Goal: Transaction & Acquisition: Purchase product/service

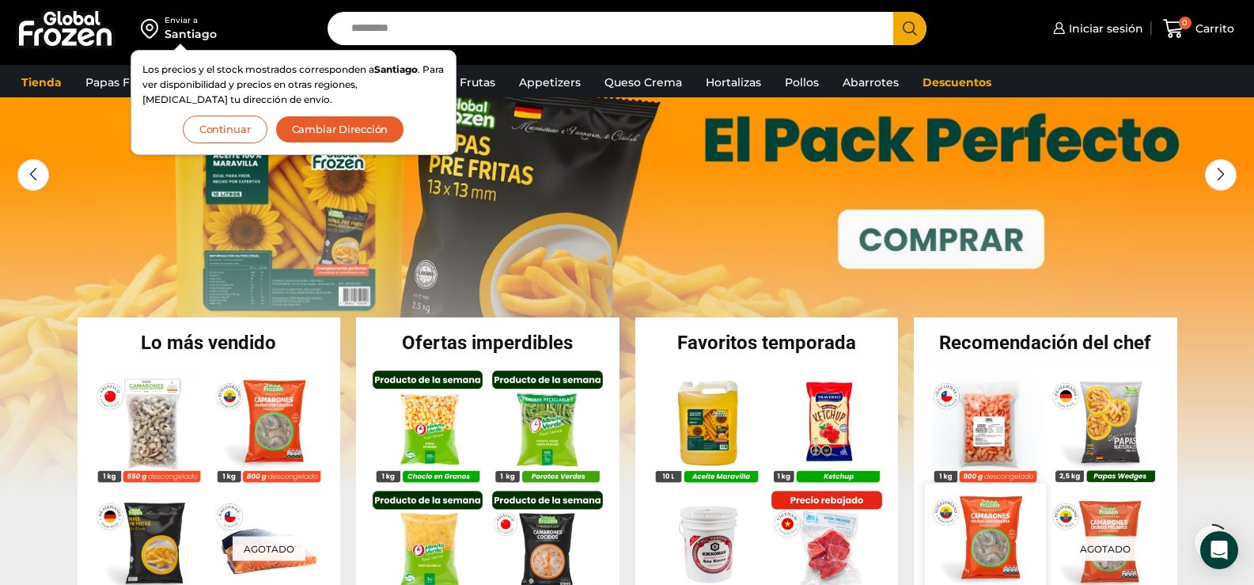
scroll to position [237, 0]
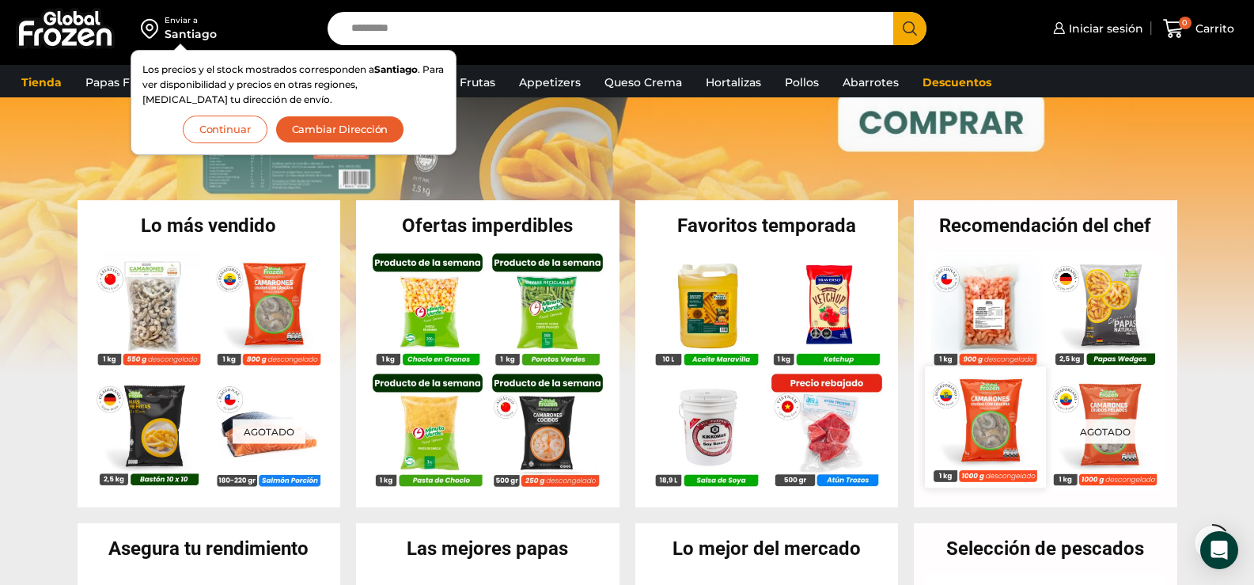
click at [994, 427] on img at bounding box center [985, 426] width 120 height 120
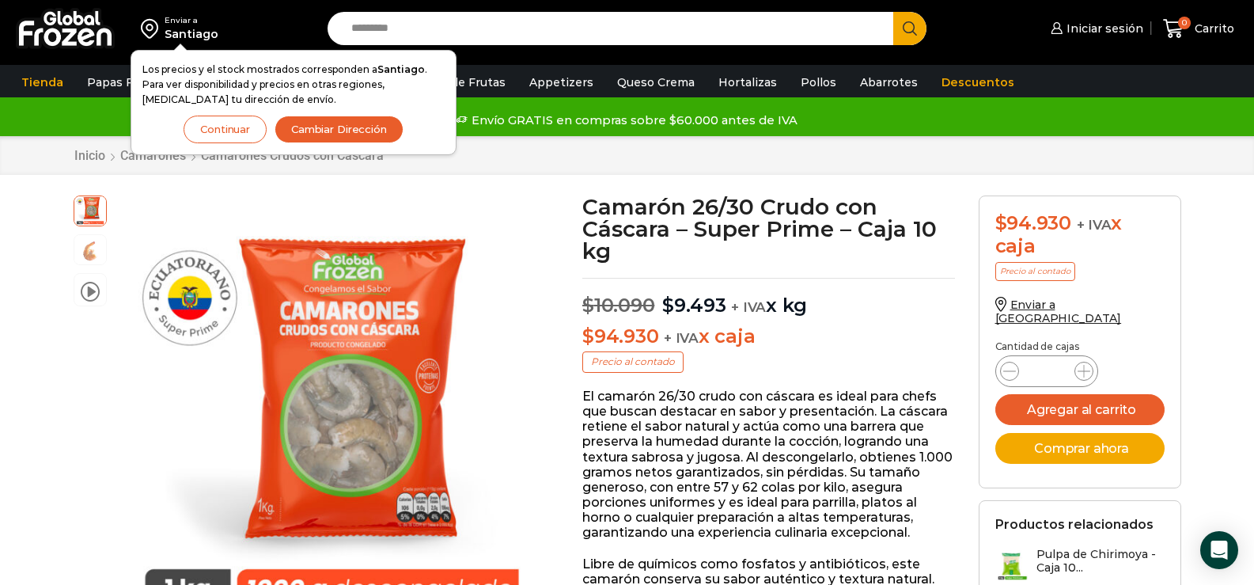
scroll to position [80, 0]
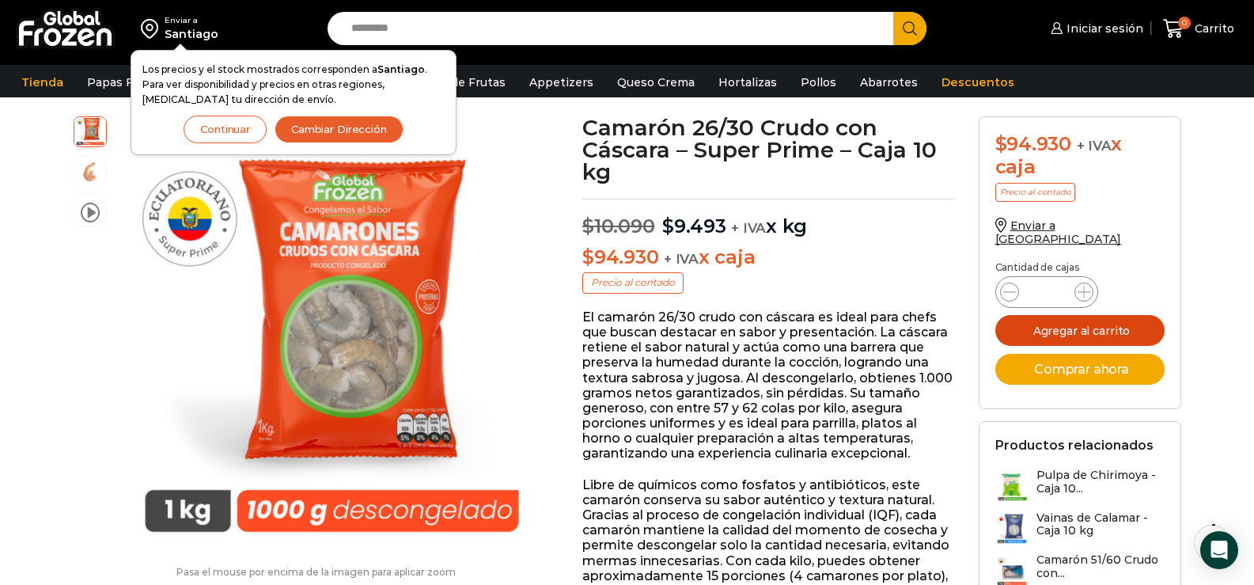
click at [1075, 315] on button "Agregar al carrito" at bounding box center [1079, 330] width 169 height 31
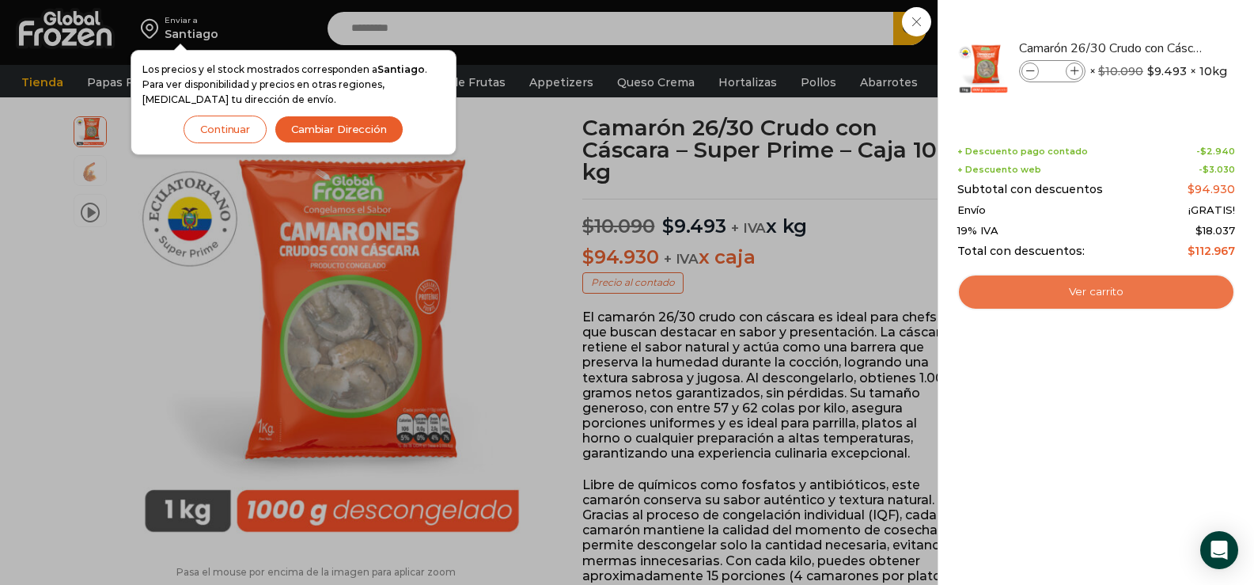
click at [1082, 298] on link "Ver carrito" at bounding box center [1096, 292] width 278 height 36
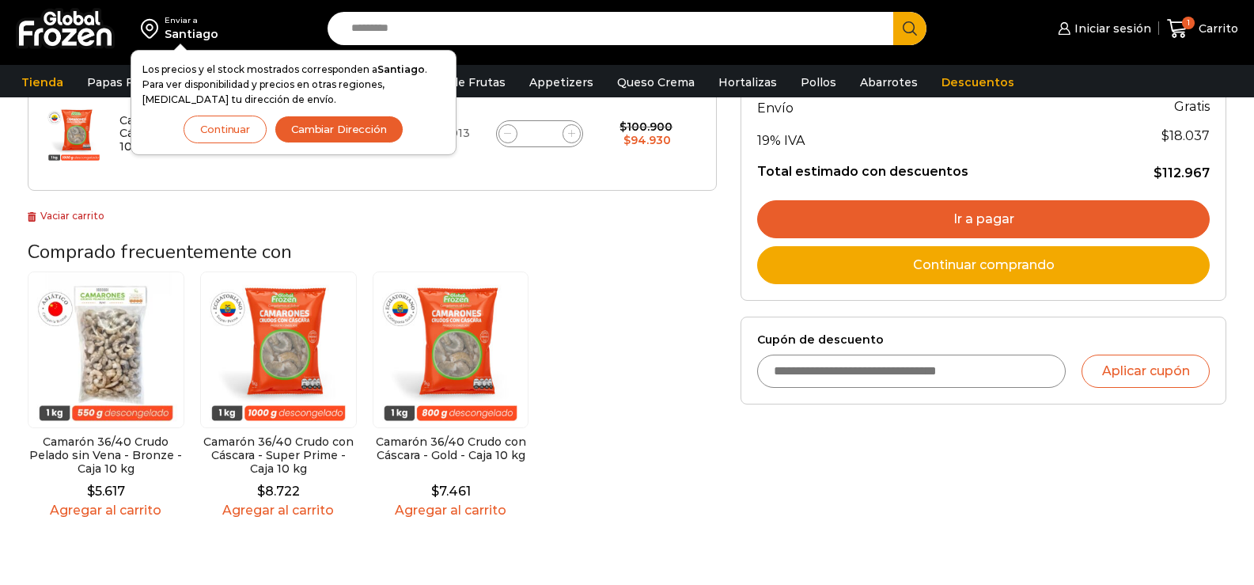
scroll to position [317, 0]
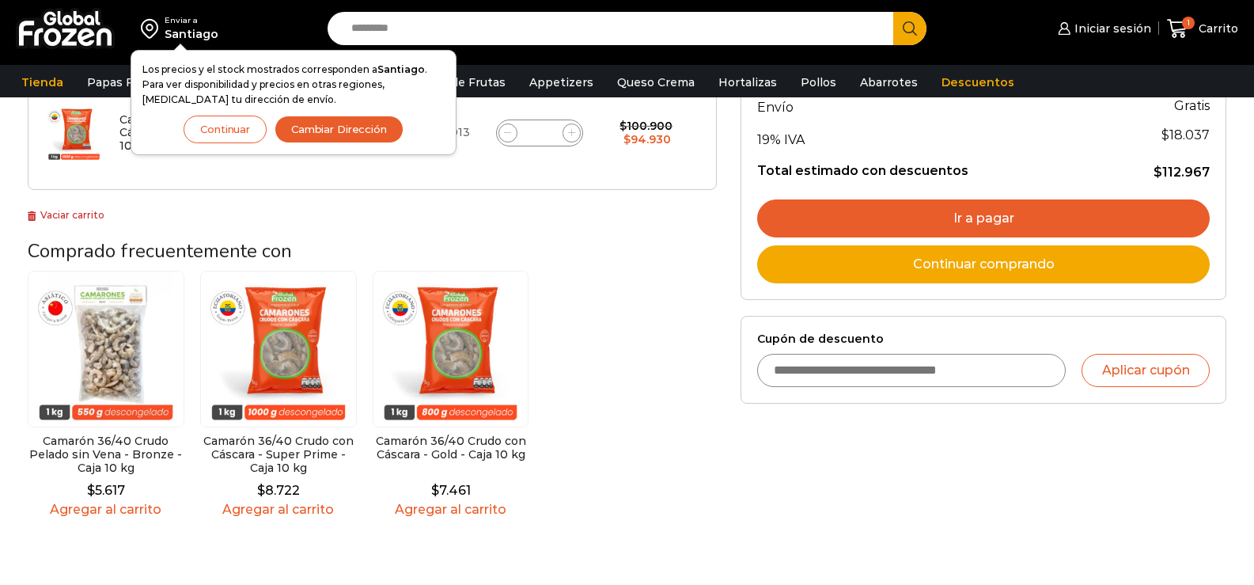
click at [981, 378] on input "Cupón de descuento" at bounding box center [911, 370] width 309 height 33
type input "**********"
click at [1142, 379] on button "Aplicar cupón" at bounding box center [1146, 370] width 128 height 33
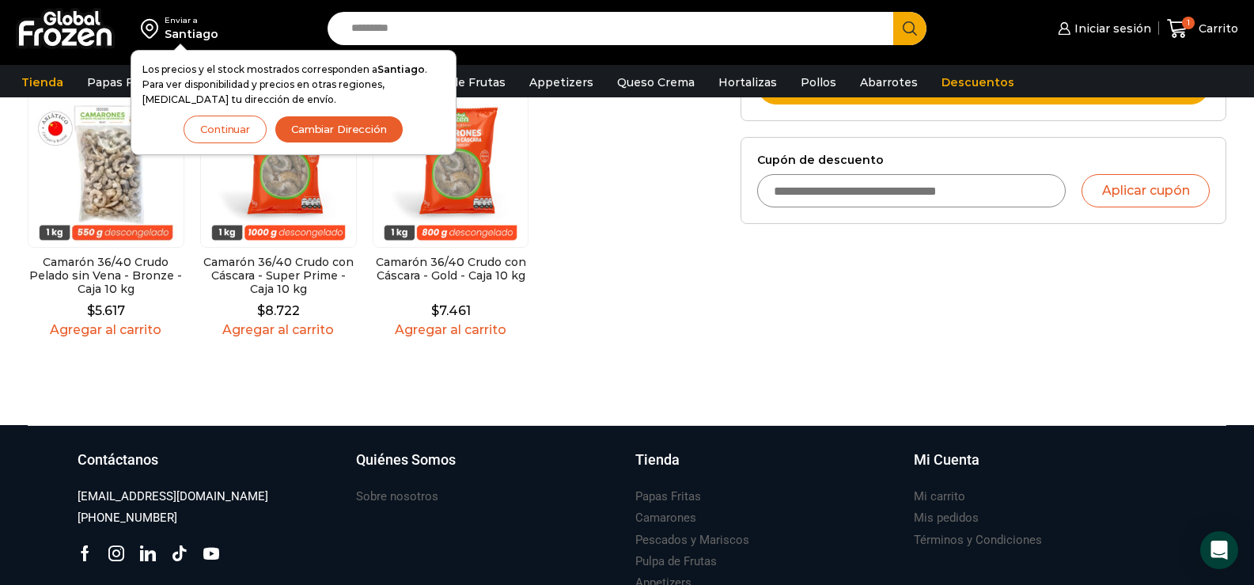
scroll to position [237, 0]
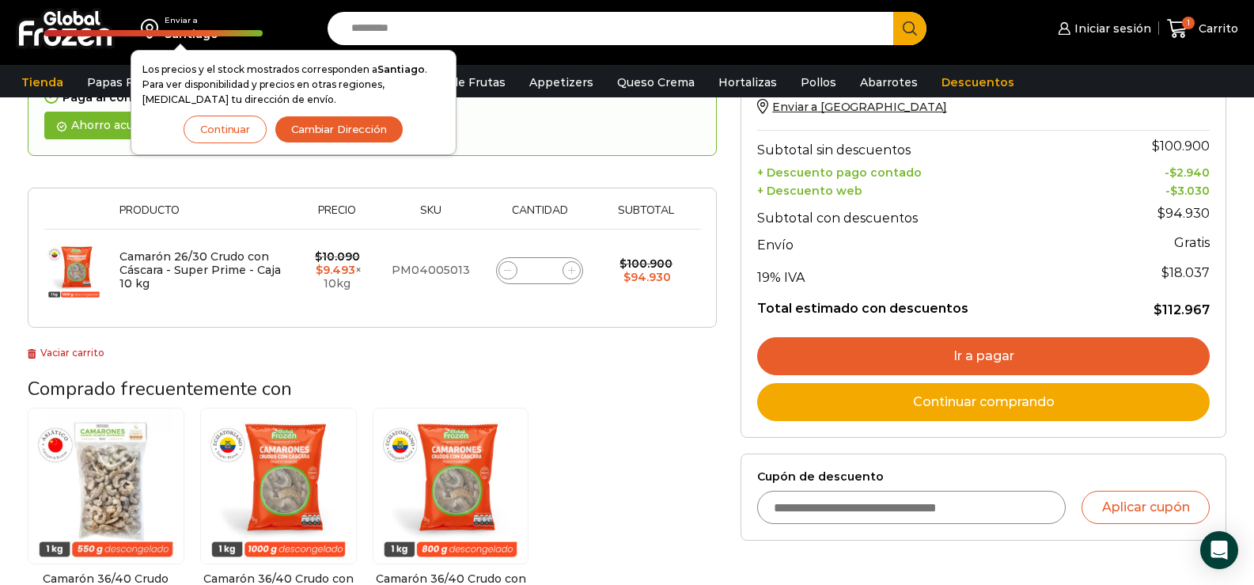
click at [1053, 357] on link "Ir a pagar" at bounding box center [983, 356] width 453 height 38
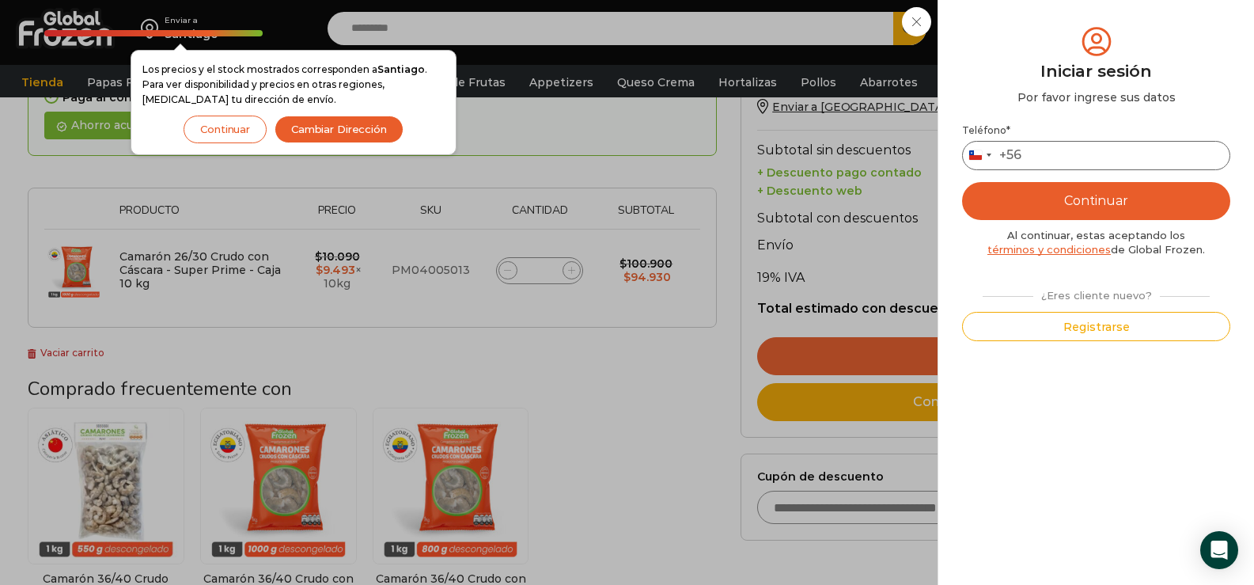
click at [1077, 154] on input "Teléfono *" at bounding box center [1096, 155] width 268 height 29
type input "*********"
click at [1109, 197] on button "Continuar" at bounding box center [1096, 201] width 268 height 38
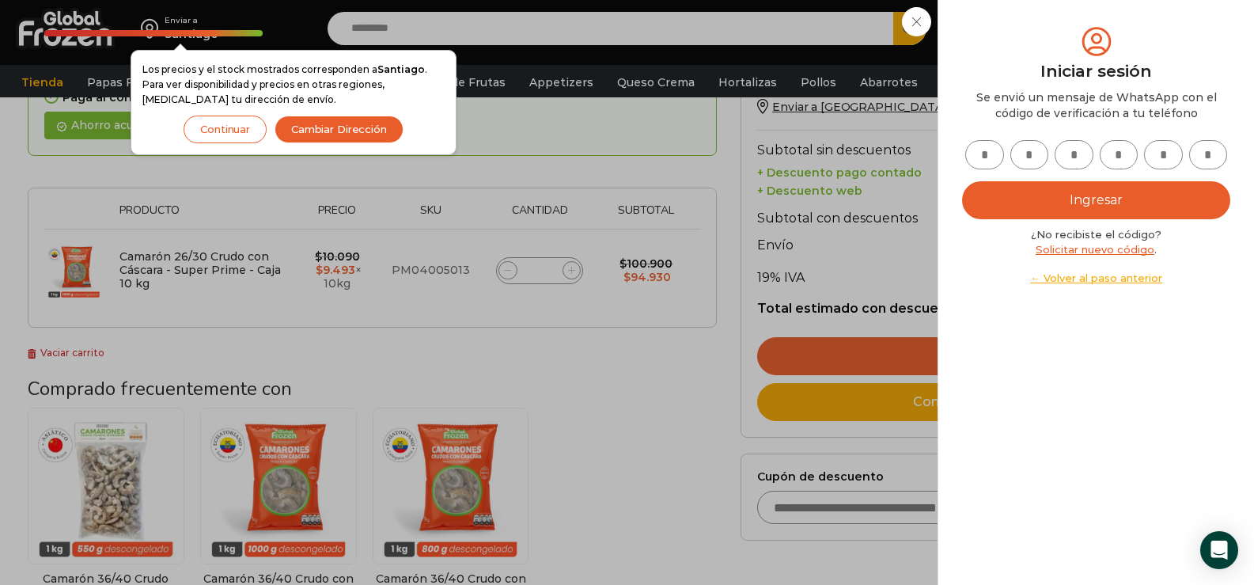
click at [988, 155] on input "text" at bounding box center [984, 154] width 39 height 29
type input "*"
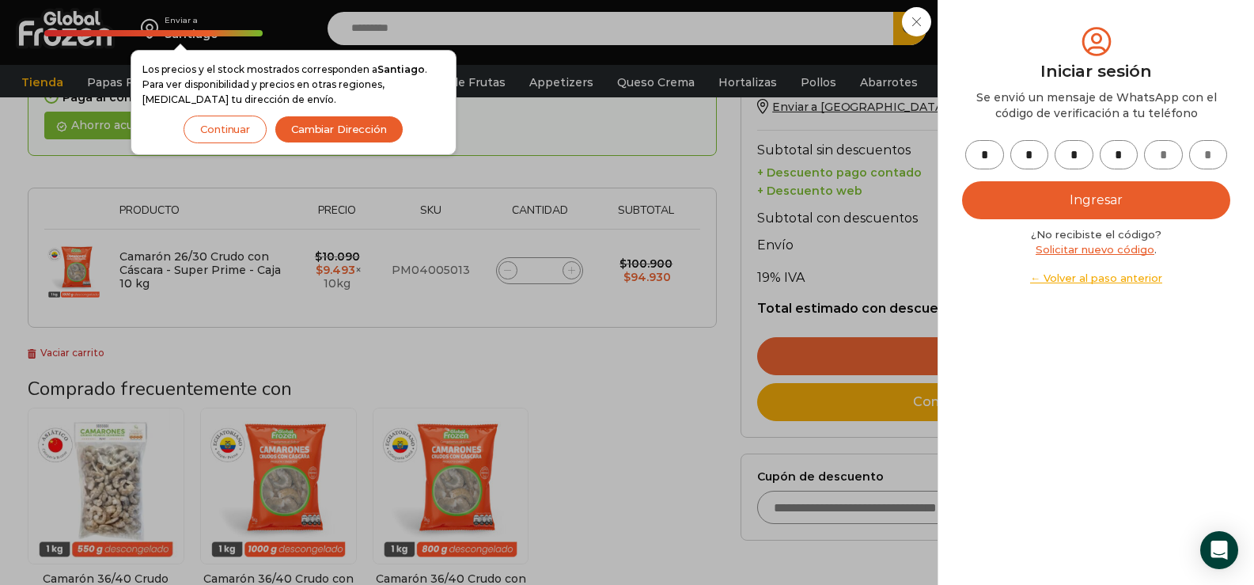
type input "*"
click at [1063, 198] on button "Ingresar" at bounding box center [1096, 200] width 268 height 38
click at [1083, 197] on button "Ingresar" at bounding box center [1096, 200] width 268 height 38
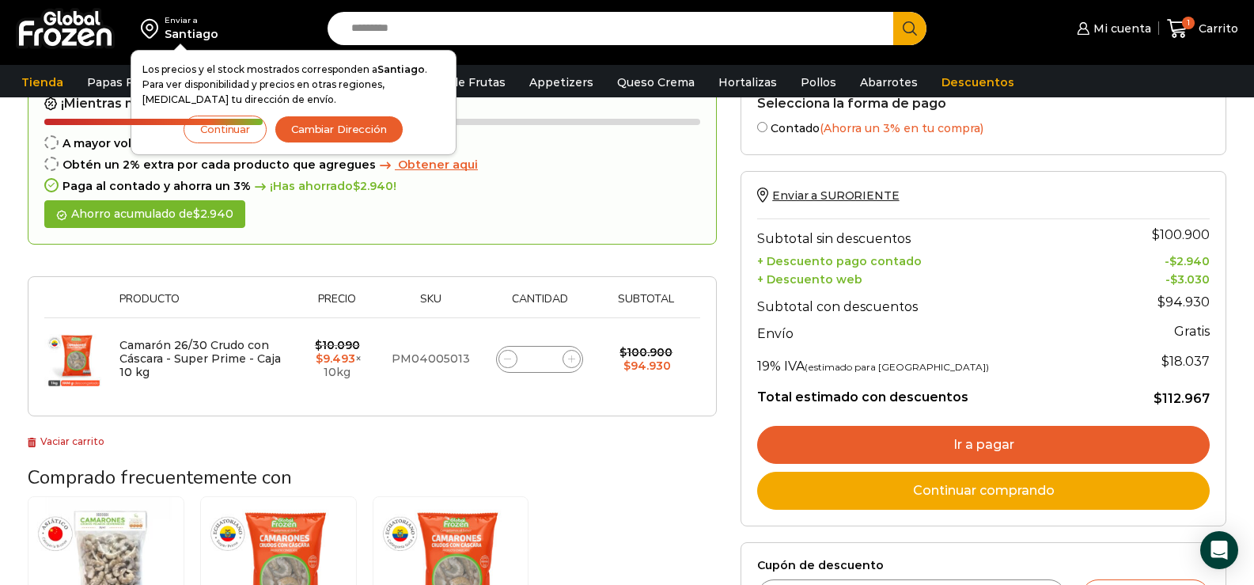
scroll to position [237, 0]
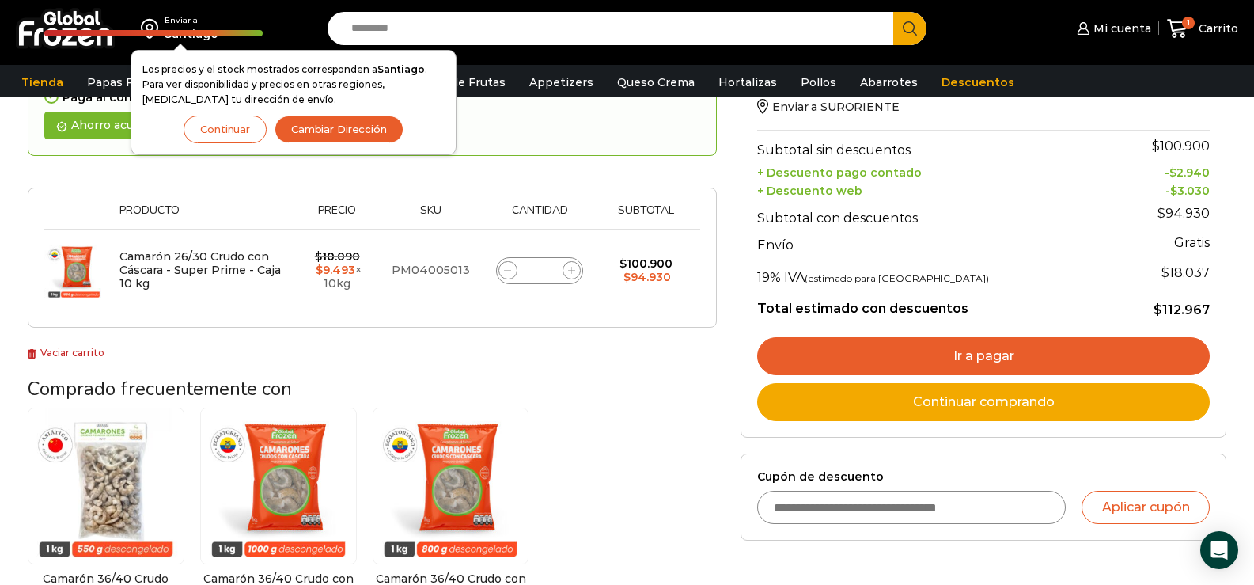
click at [849, 351] on link "Ir a pagar" at bounding box center [983, 356] width 453 height 38
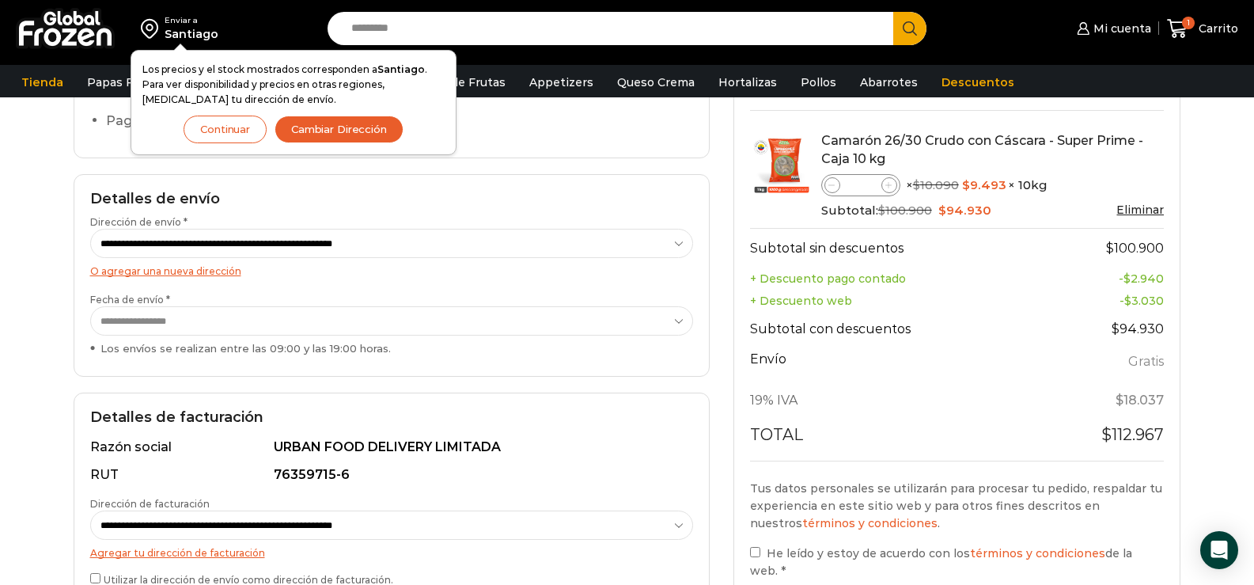
scroll to position [396, 0]
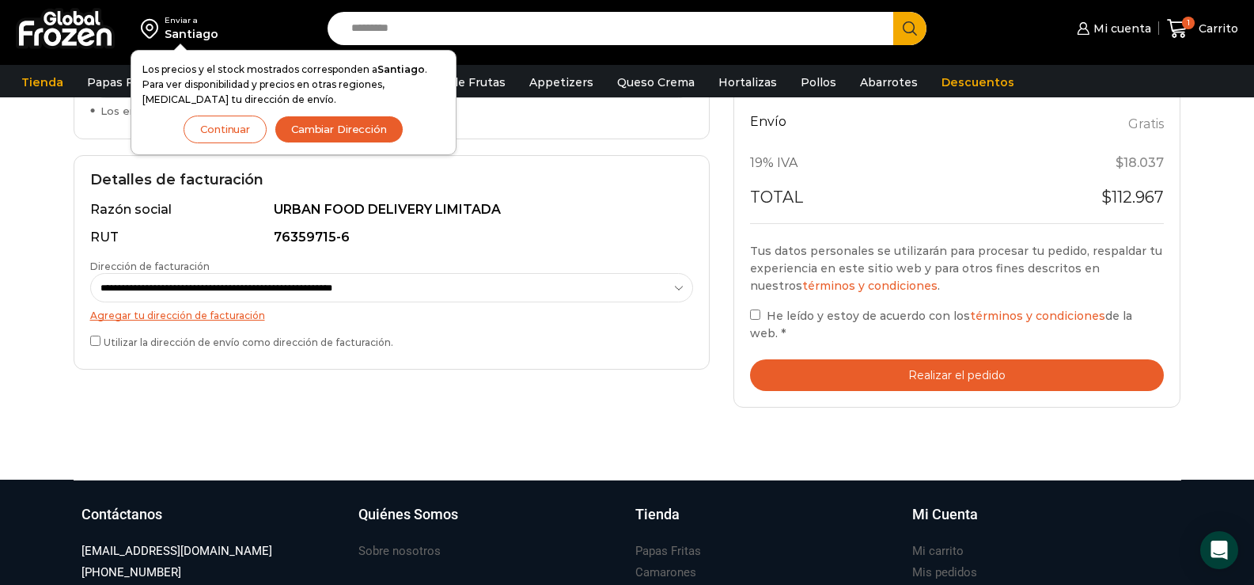
click at [808, 335] on span "He leído y estoy de acuerdo con los términos y condiciones de la web." at bounding box center [941, 325] width 382 height 32
click at [866, 371] on button "Realizar el pedido" at bounding box center [957, 375] width 415 height 32
